Goal: Find contact information: Find contact information

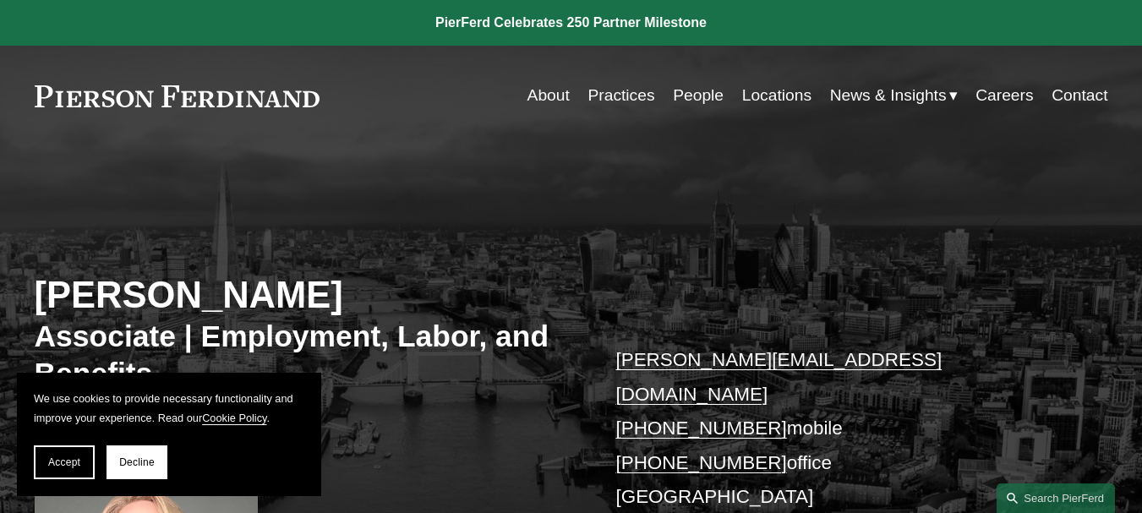
click at [220, 143] on div "Skip to Content About Practices People Locations" at bounding box center [571, 96] width 1142 height 100
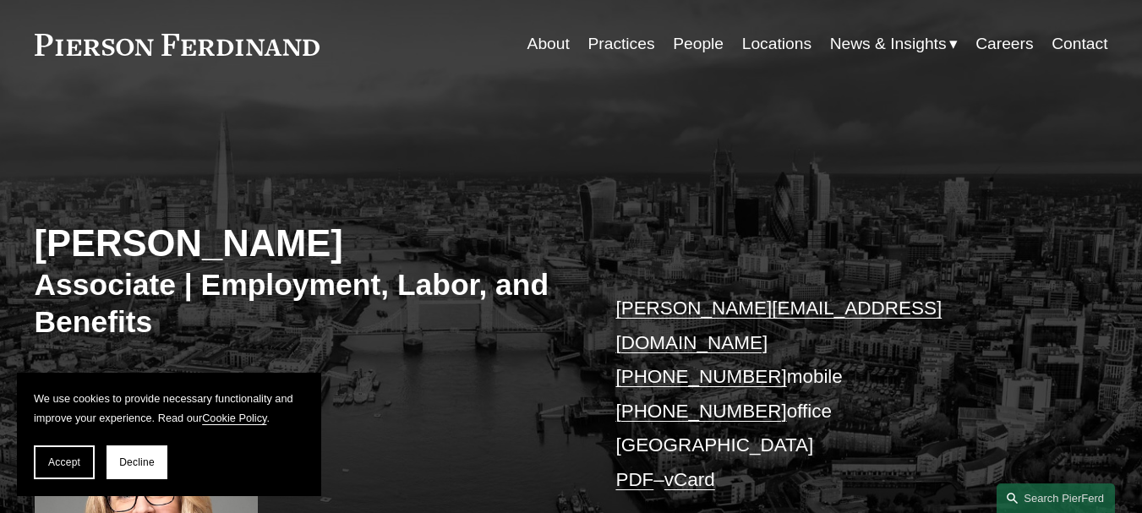
scroll to position [254, 0]
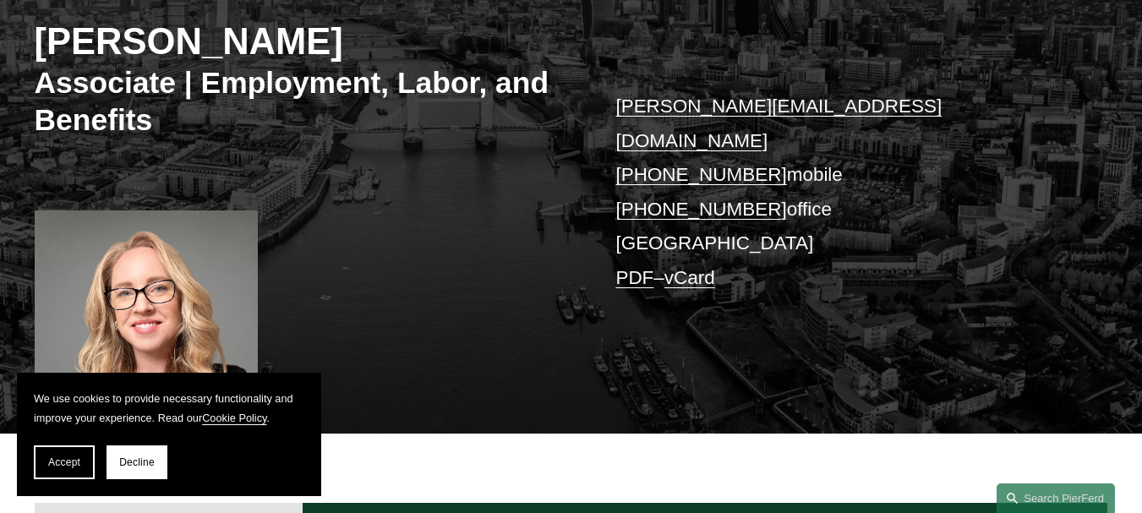
copy link "454 4415"
copy link "2454 4415"
drag, startPoint x: 771, startPoint y: 139, endPoint x: 682, endPoint y: 143, distance: 88.8
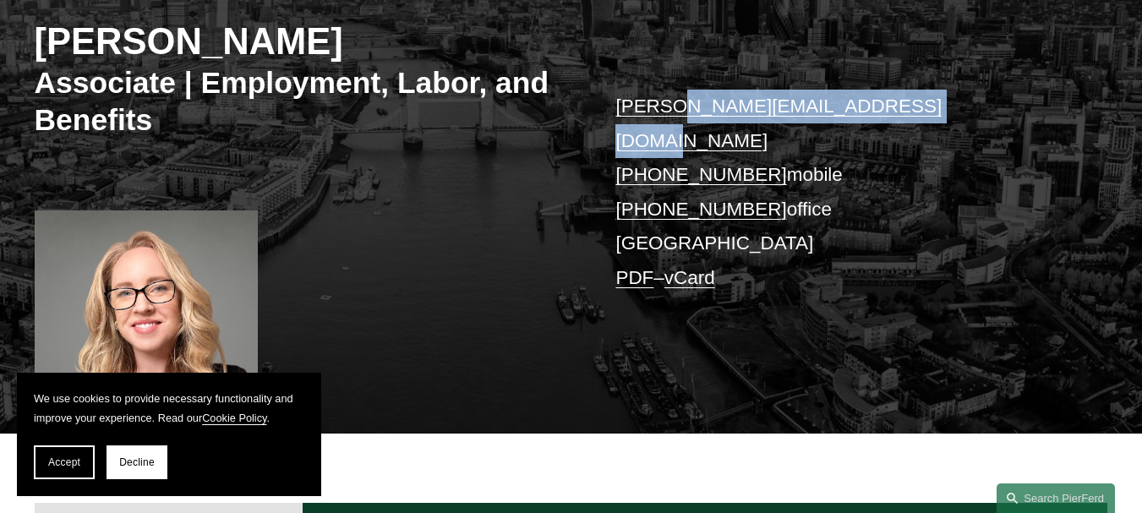
copy link ".[EMAIL_ADDRESS][DOMAIN_NAME]"
copy link "[PERSON_NAME][EMAIL_ADDRESS][DOMAIN_NAME]"
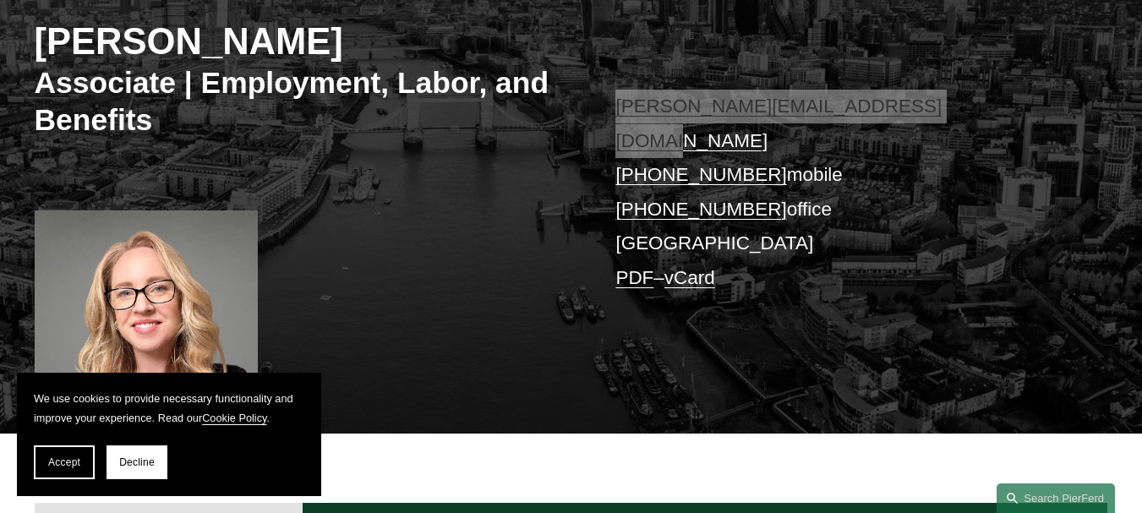
drag, startPoint x: 932, startPoint y: 101, endPoint x: 616, endPoint y: 112, distance: 316.3
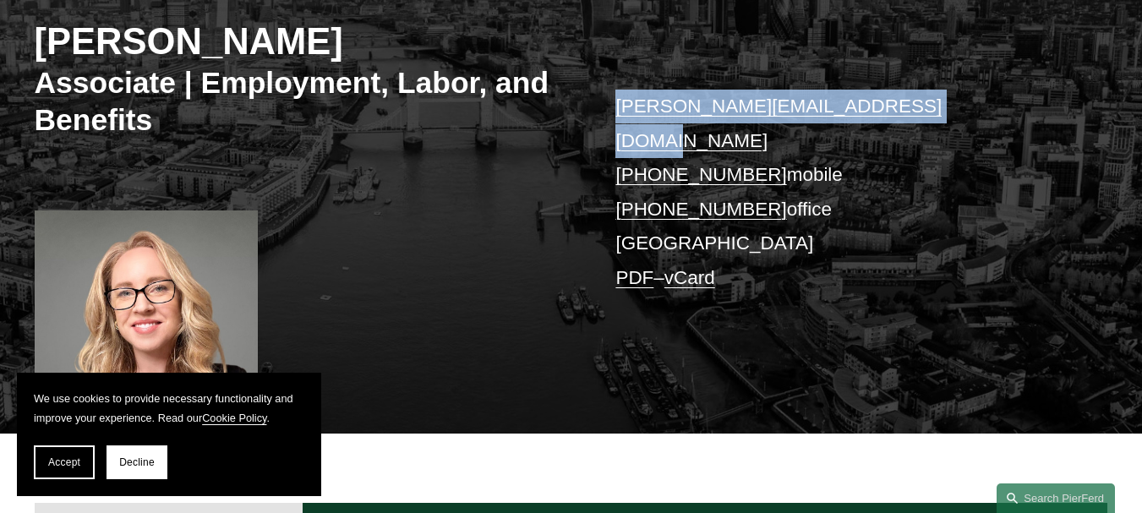
scroll to position [169, 0]
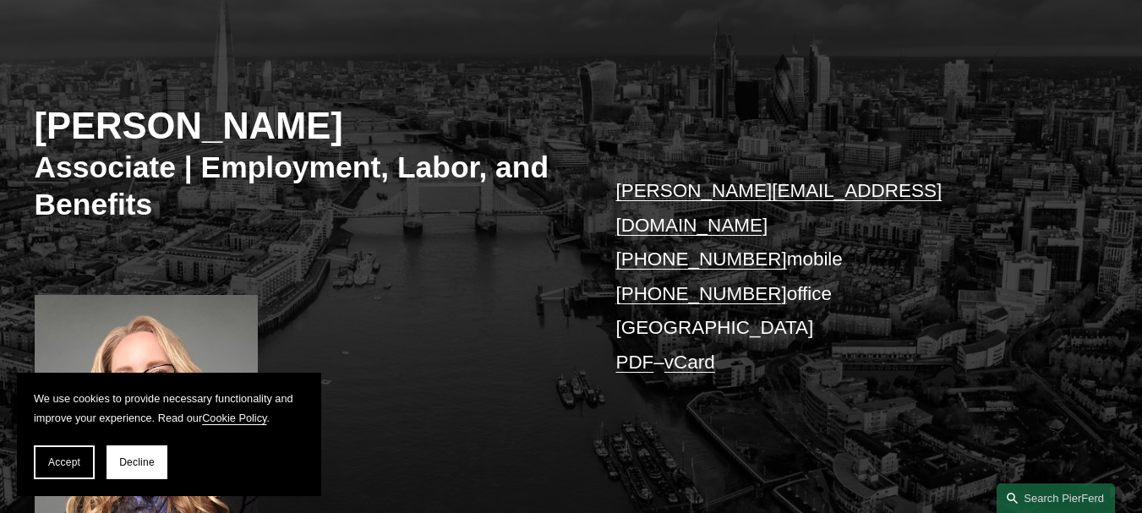
click at [94, 161] on h3 "Associate | Employment, Labor, and Benefits" at bounding box center [303, 187] width 537 height 74
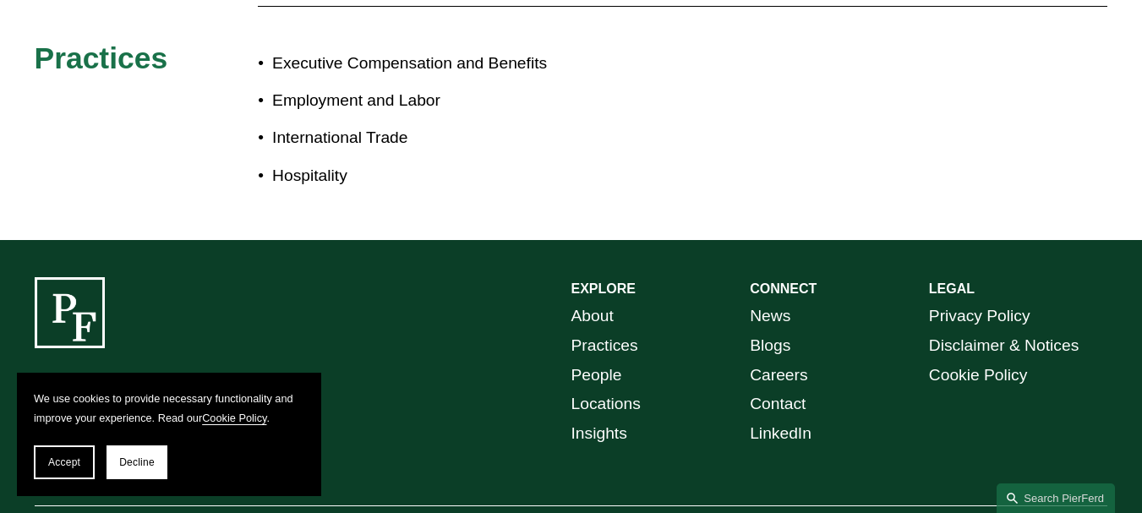
scroll to position [1047, 0]
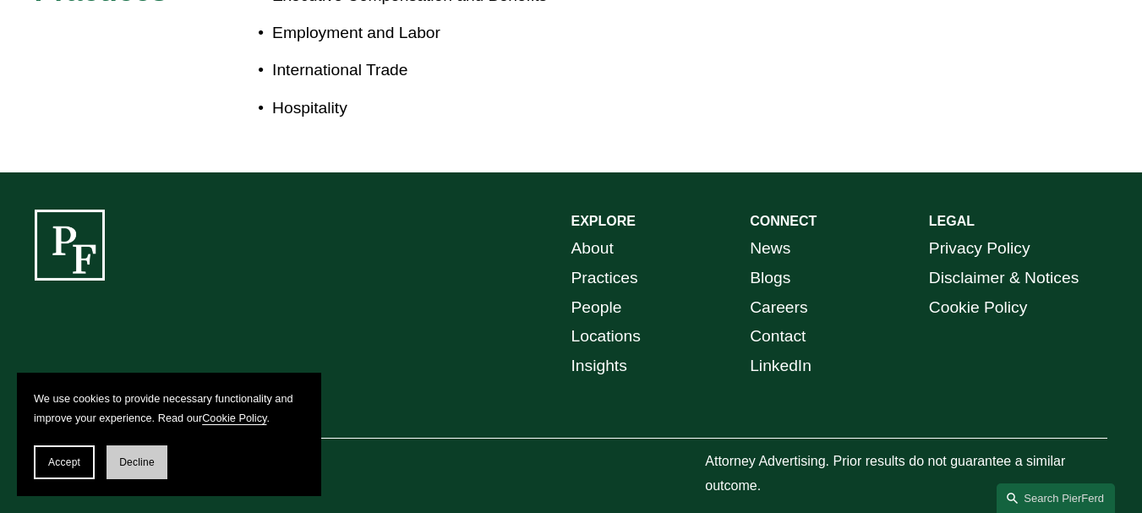
click at [117, 459] on button "Decline" at bounding box center [136, 462] width 61 height 34
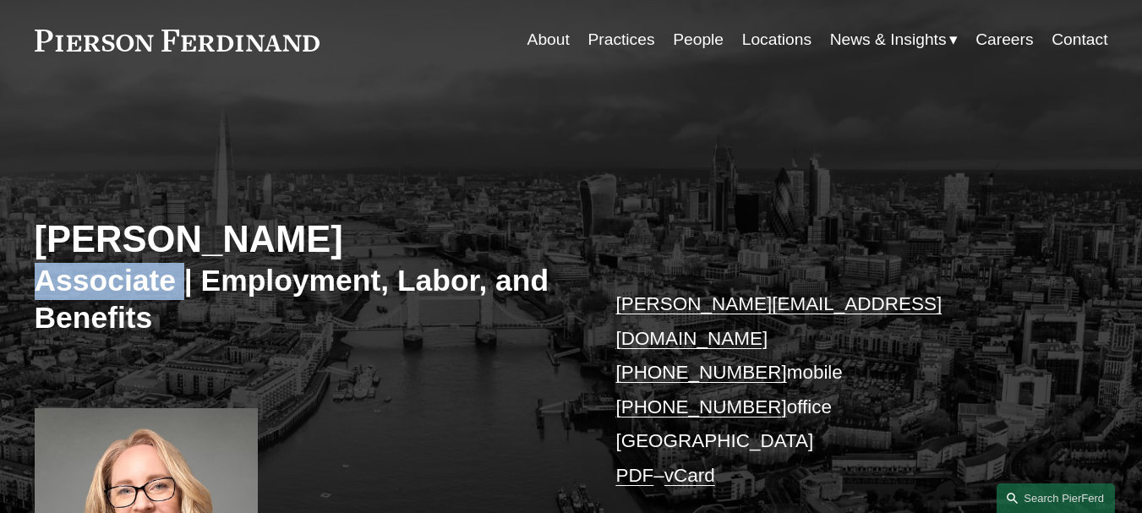
scroll to position [0, 0]
